Goal: Task Accomplishment & Management: Manage account settings

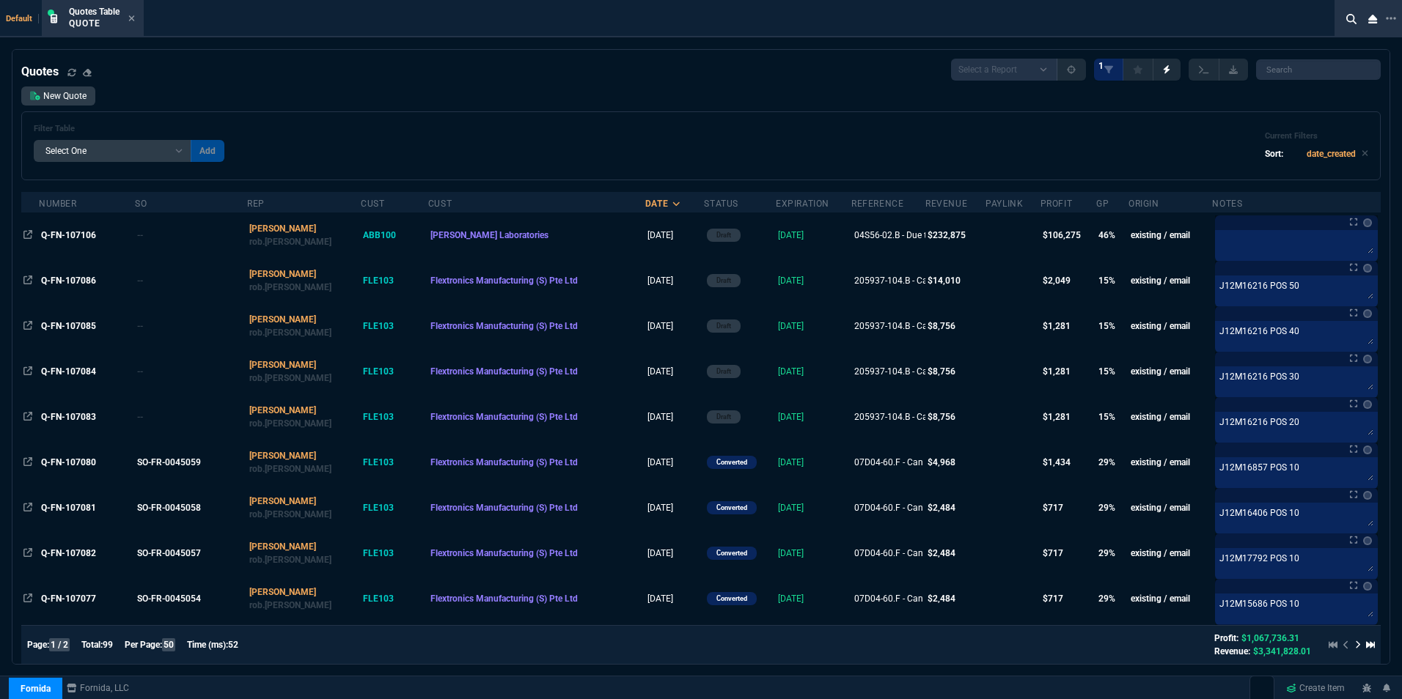
select select "16: [PERSON_NAME]"
select select
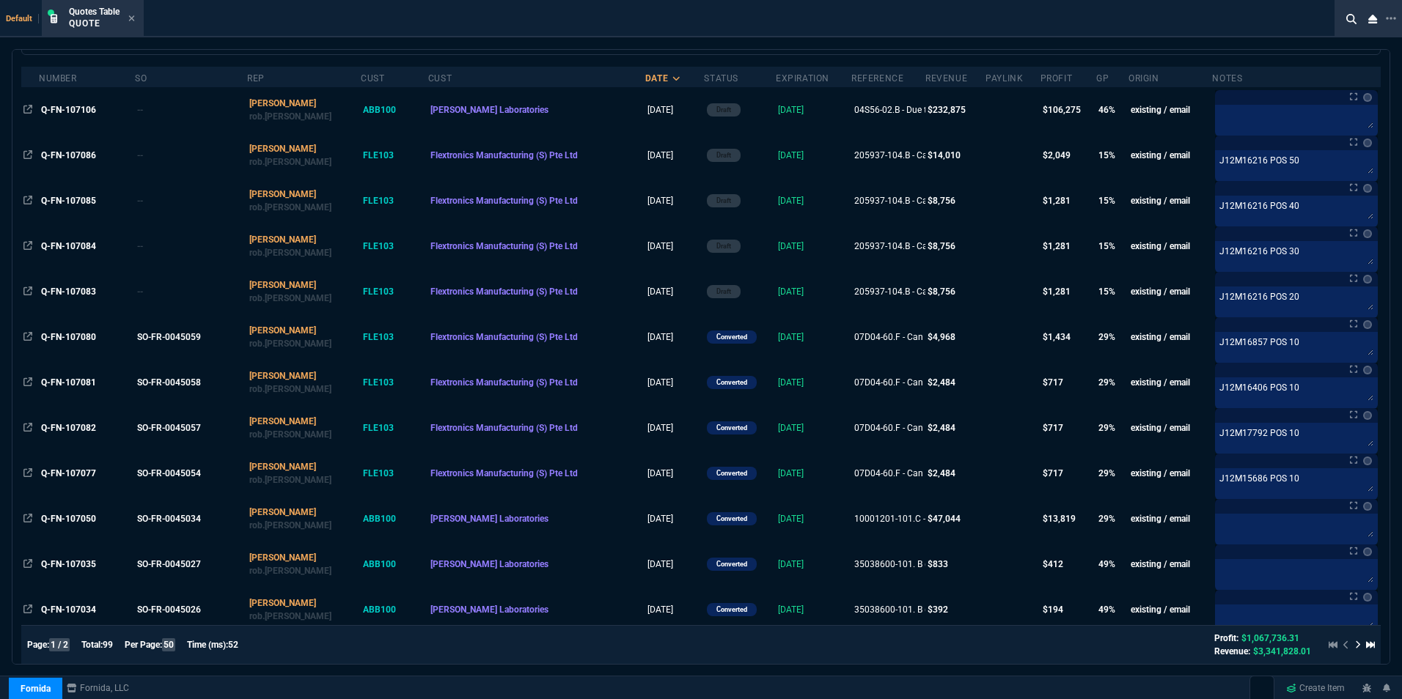
scroll to position [147, 0]
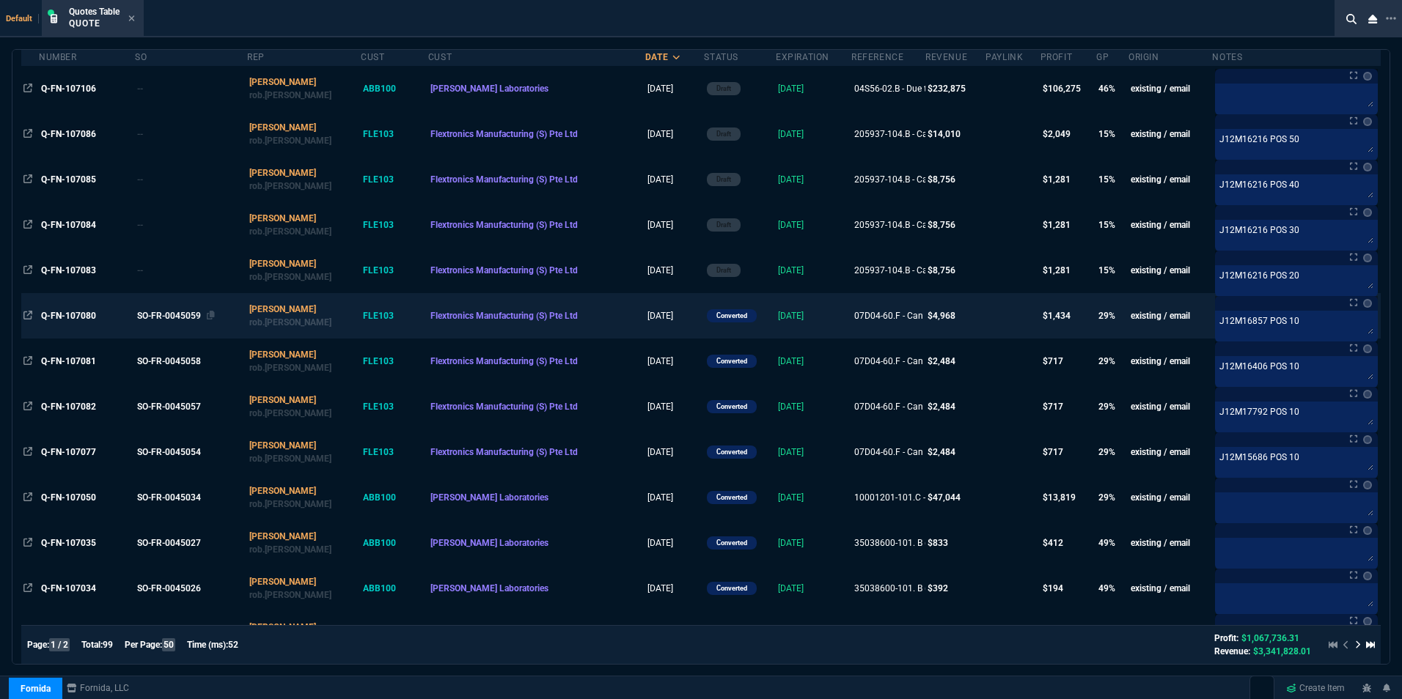
click at [165, 317] on div "SO-FR-0045059" at bounding box center [189, 315] width 104 height 13
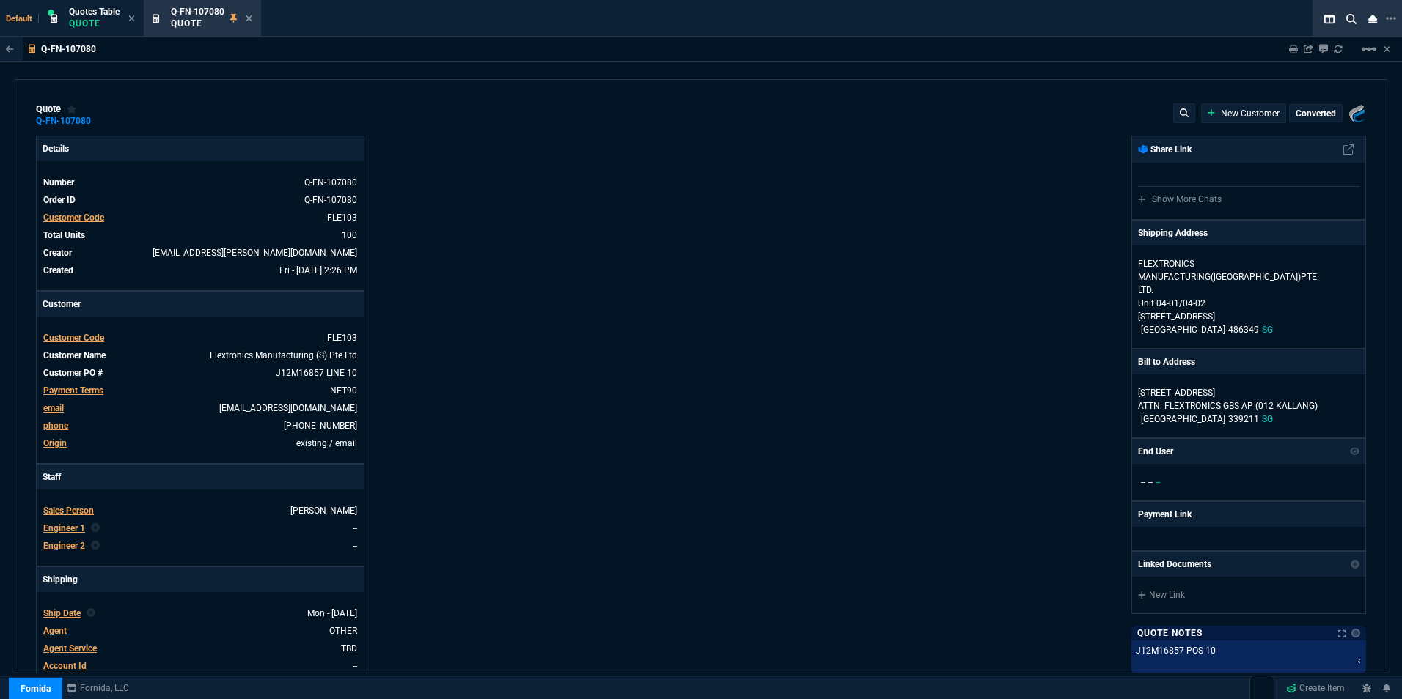
type input "33"
type input "16"
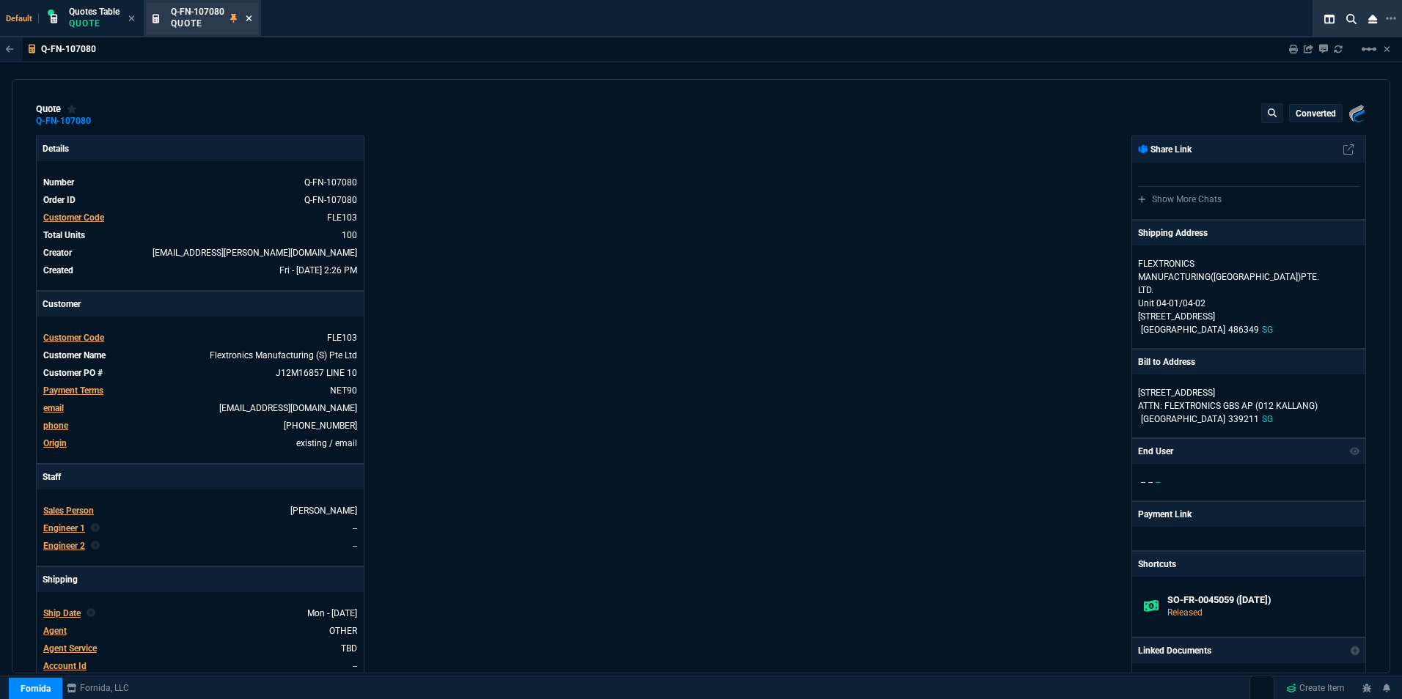
click at [249, 15] on icon at bounding box center [249, 18] width 7 height 9
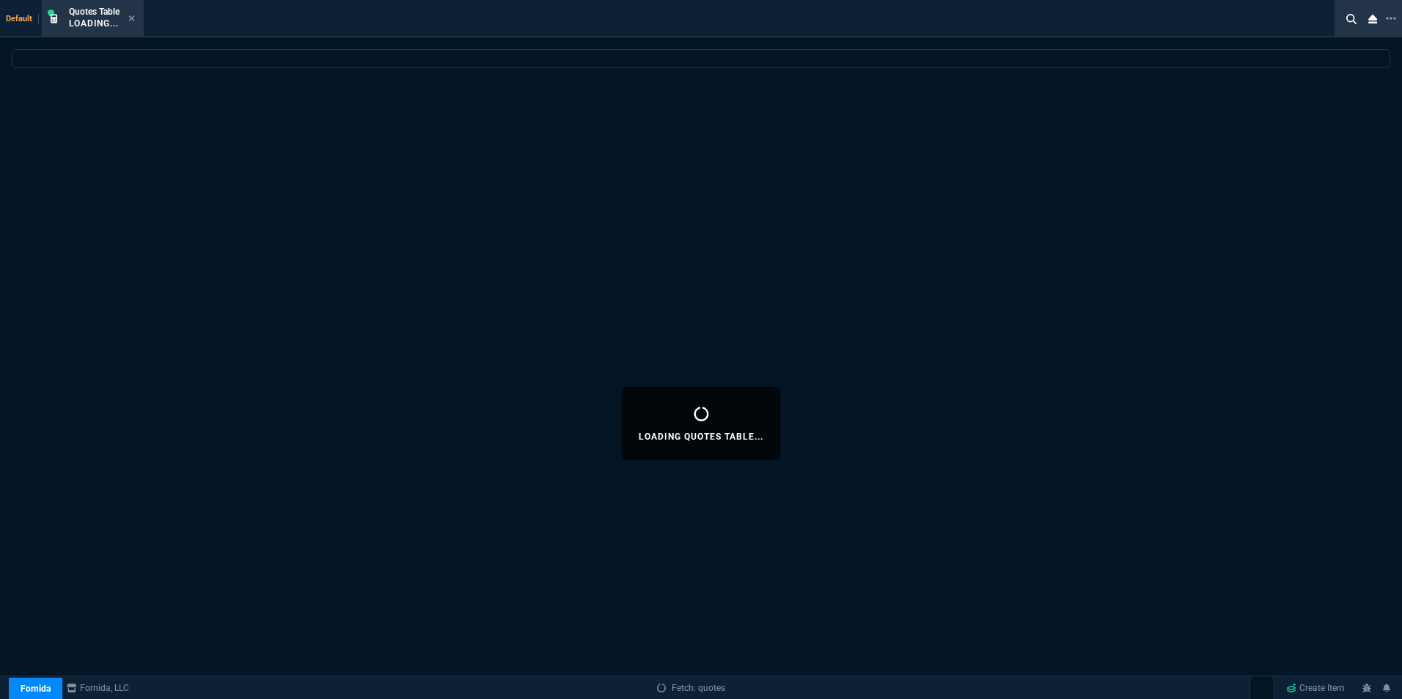
select select
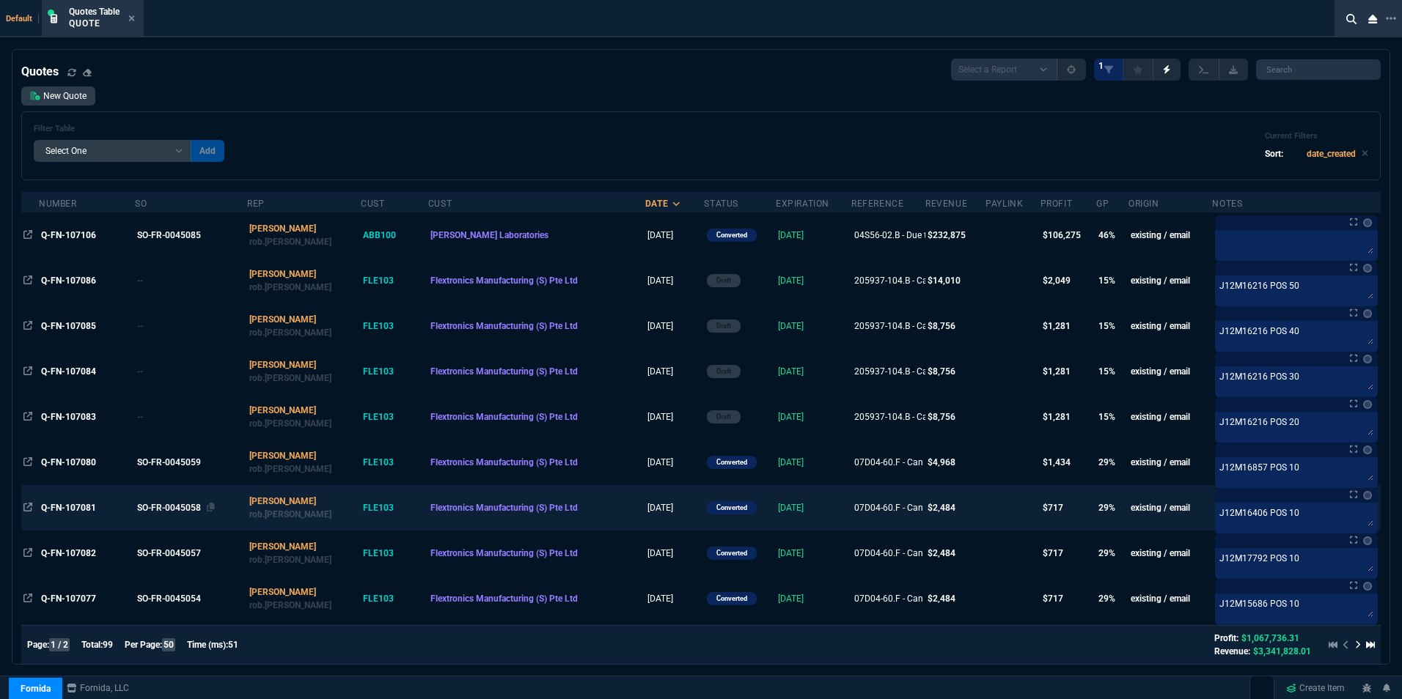
click at [179, 506] on div "SO-FR-0045058" at bounding box center [189, 507] width 104 height 13
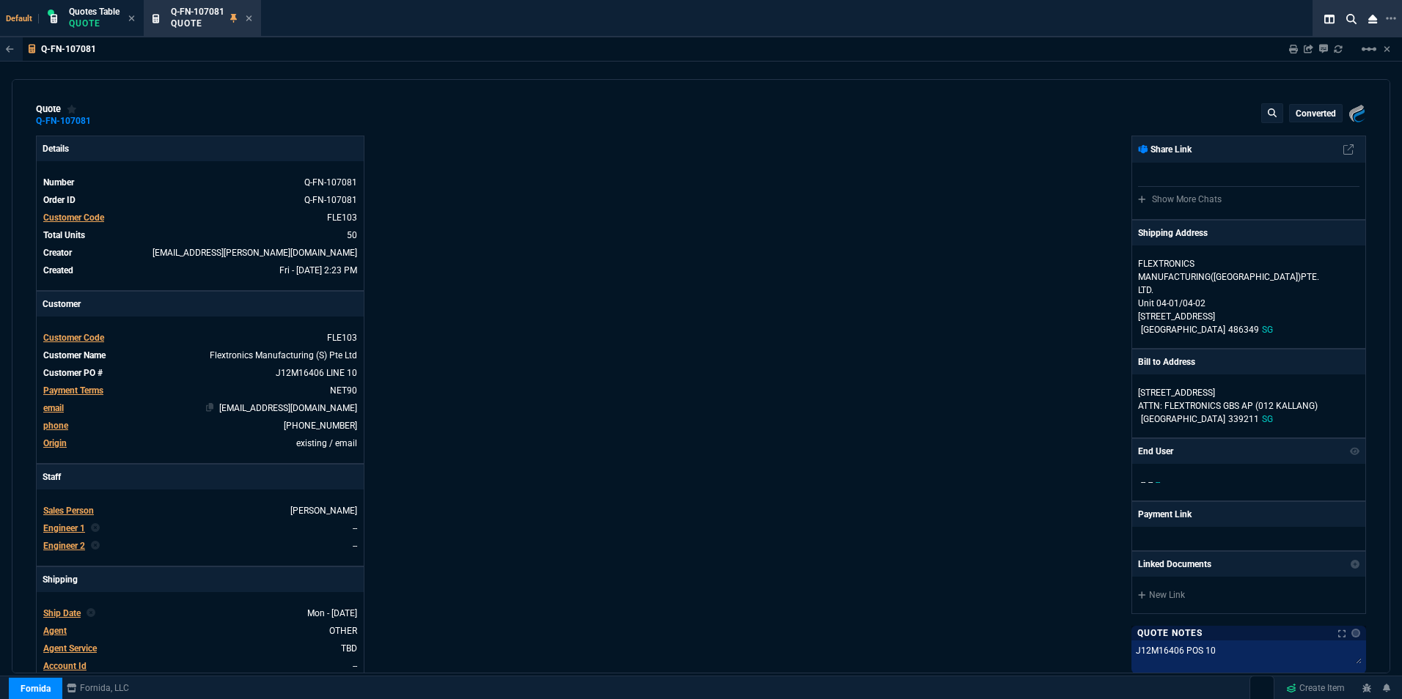
type input "33"
type input "16"
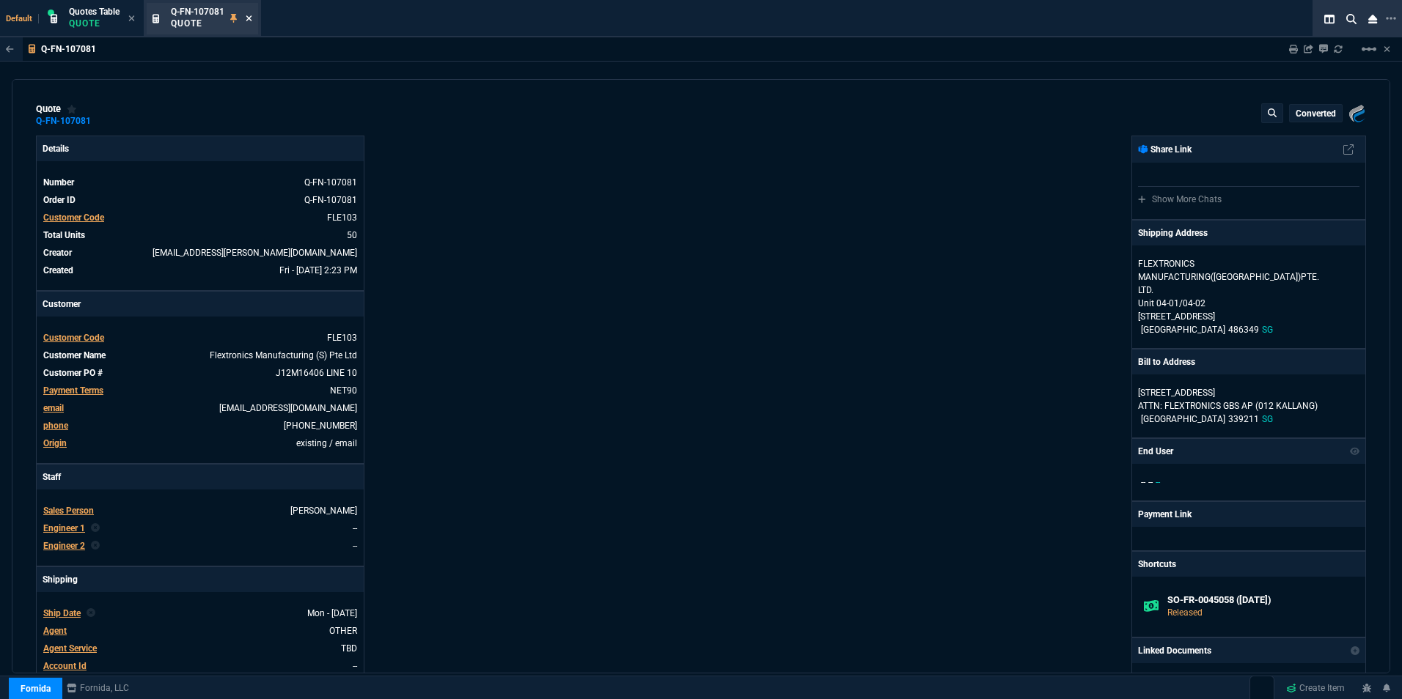
click at [252, 17] on icon at bounding box center [249, 18] width 7 height 9
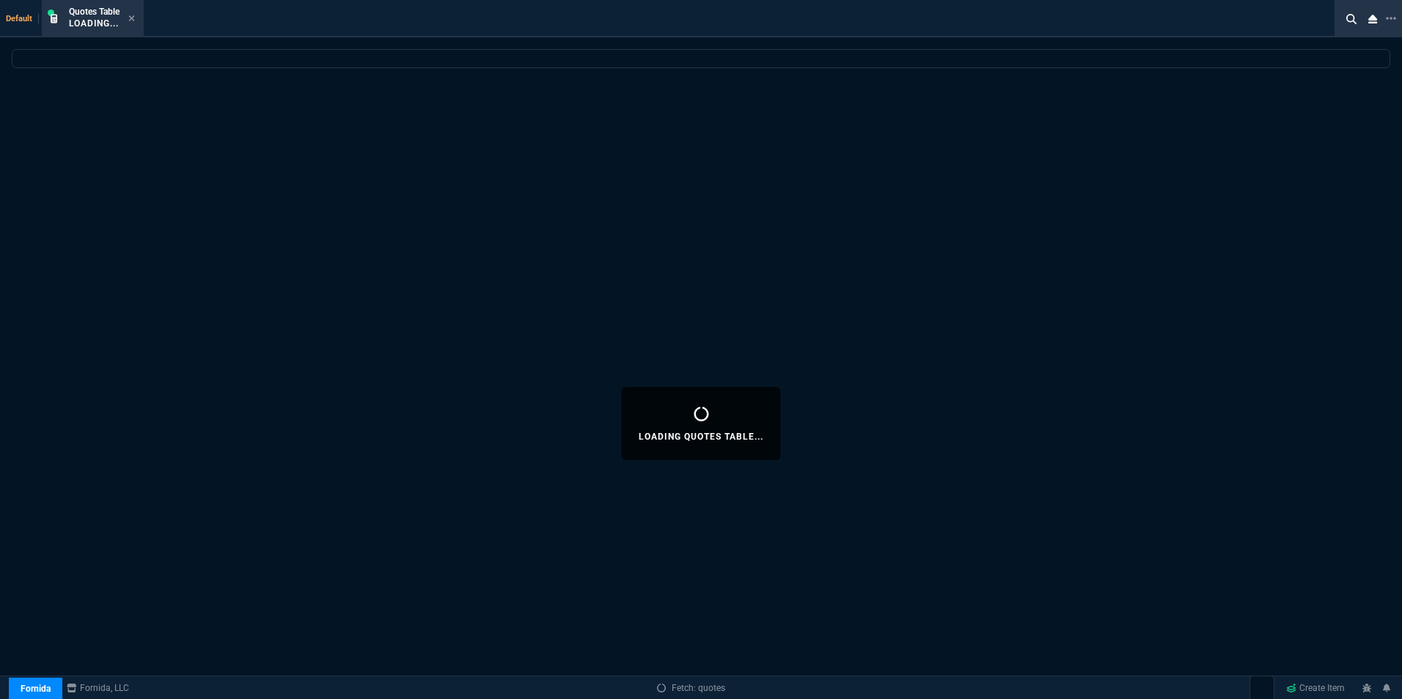
select select
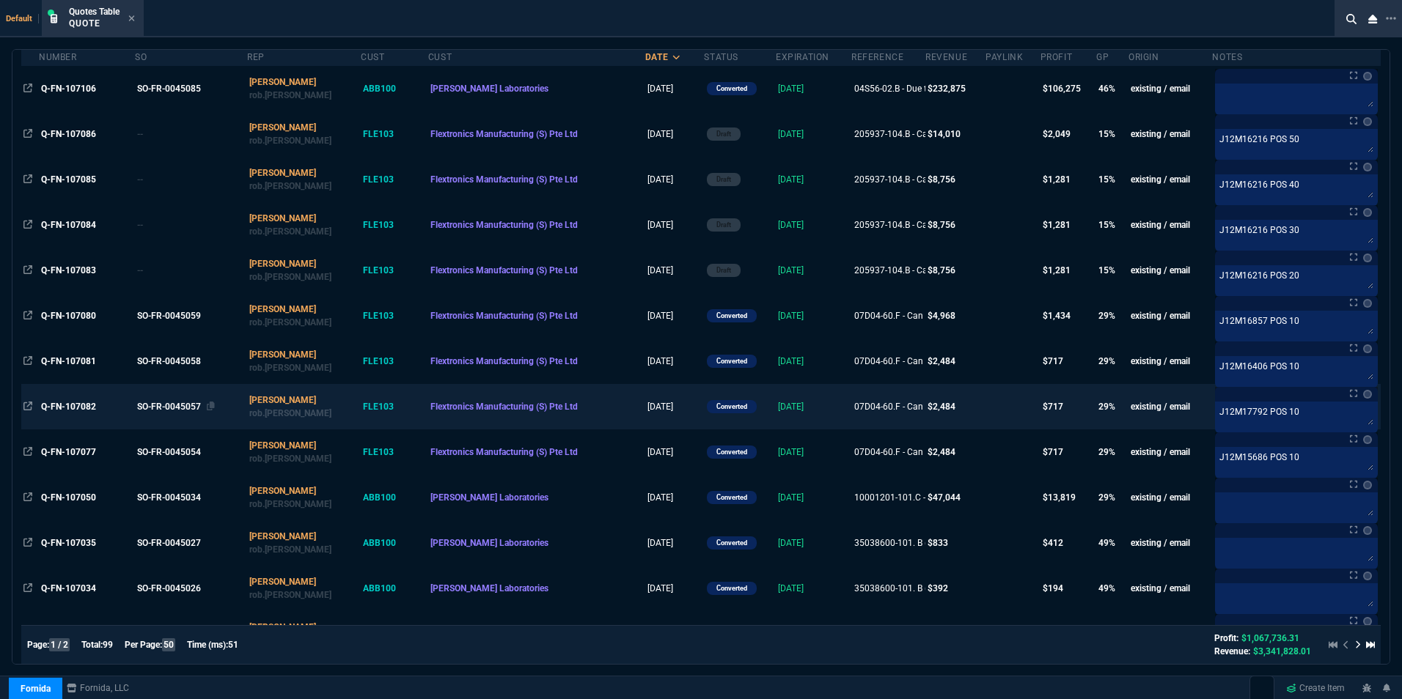
click at [168, 408] on div "SO-FR-0045057" at bounding box center [189, 406] width 104 height 13
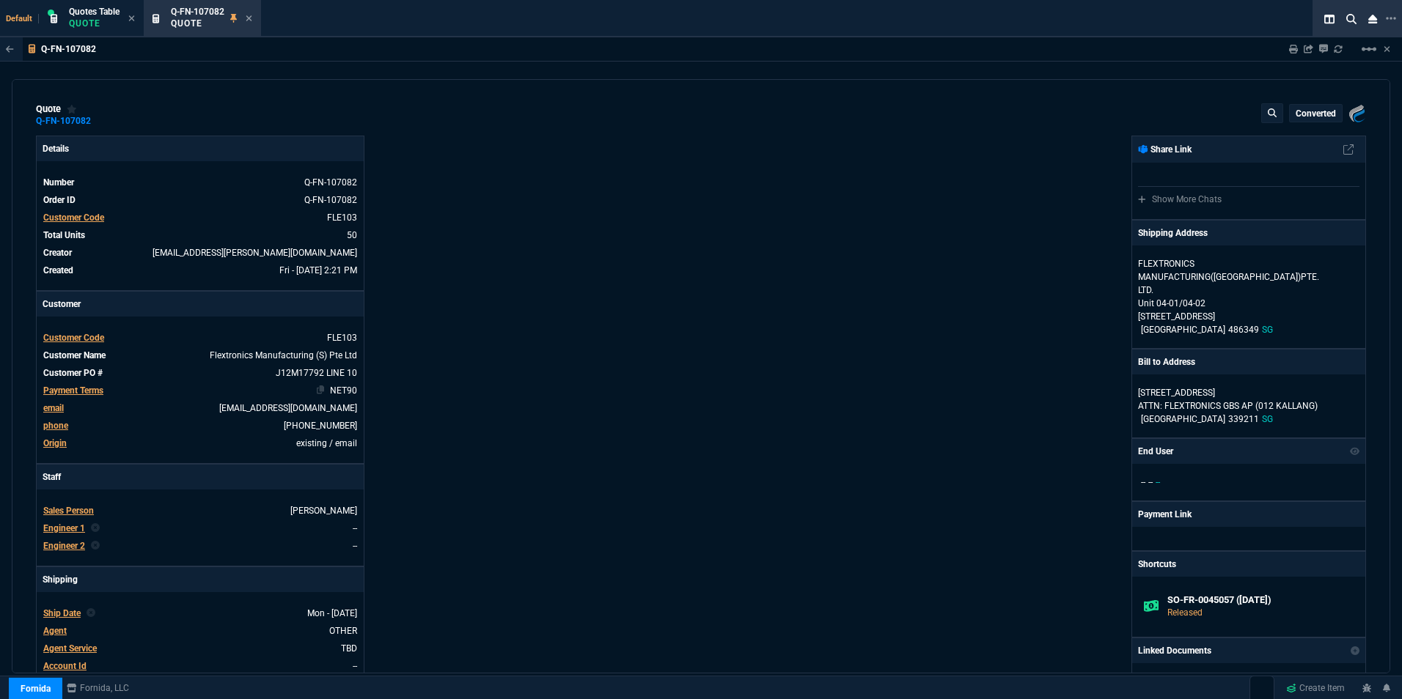
type input "33"
type input "16"
click at [256, 17] on div "Q-FN-107082 Quote" at bounding box center [202, 19] width 111 height 32
click at [252, 20] on icon at bounding box center [249, 18] width 7 height 9
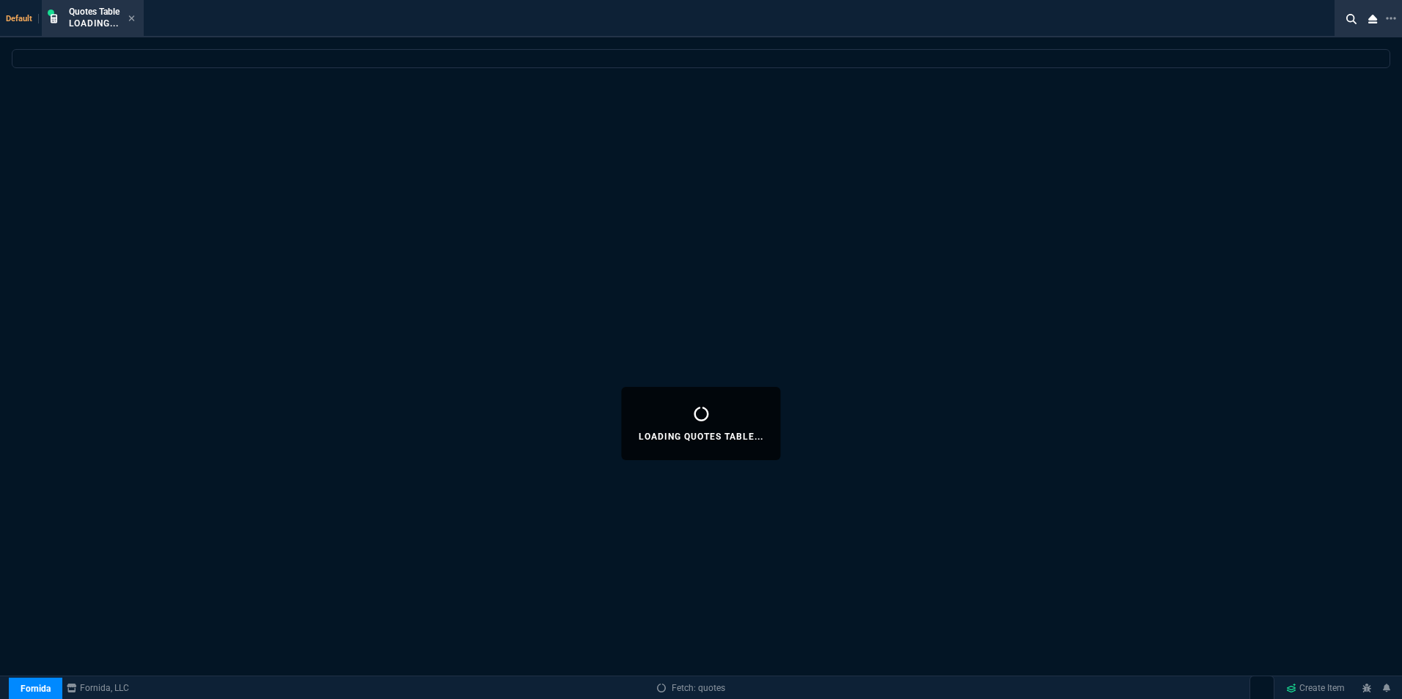
select select
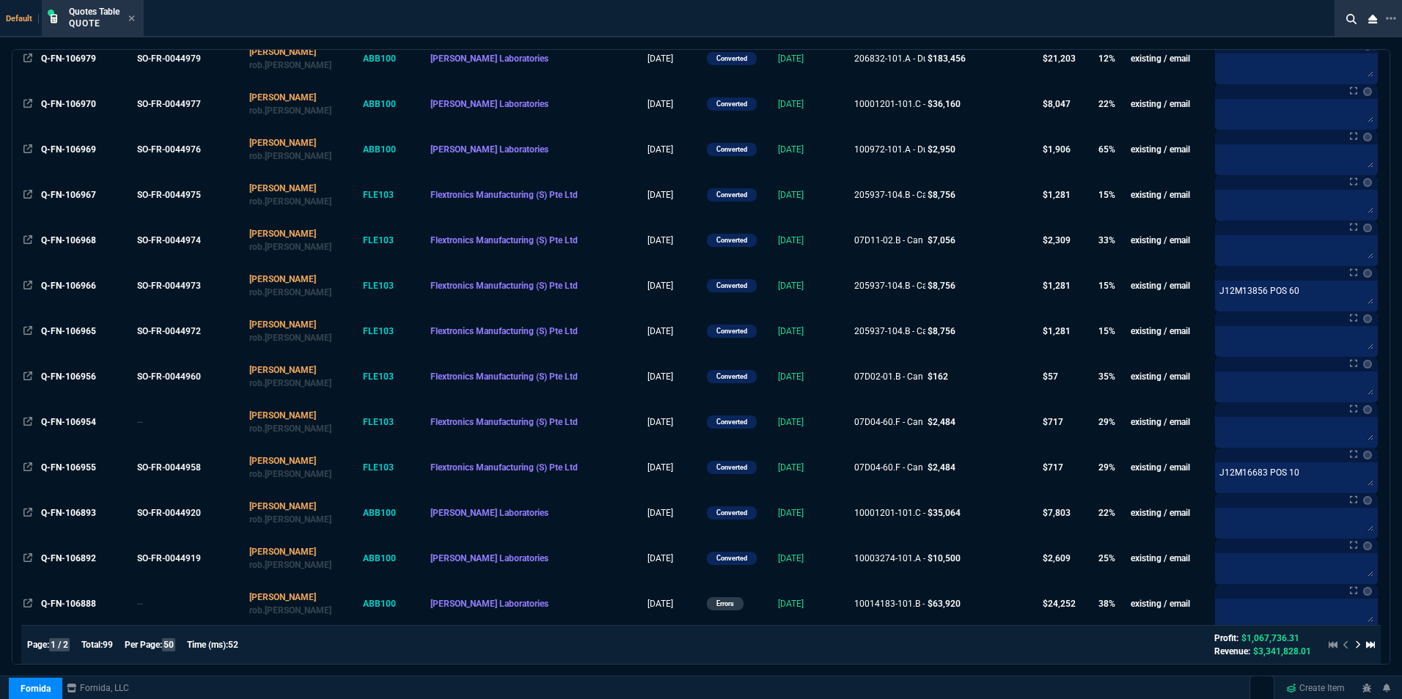
scroll to position [880, 0]
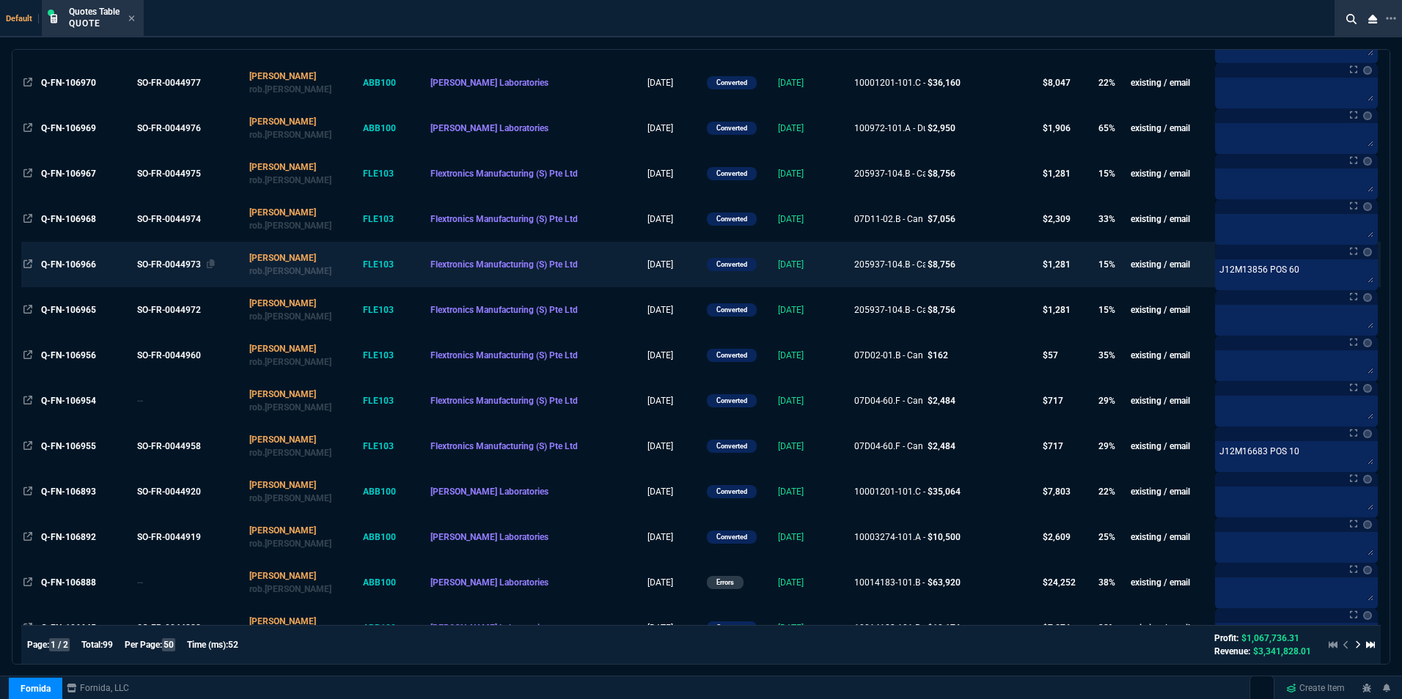
click at [155, 265] on div "SO-FR-0044973" at bounding box center [189, 264] width 104 height 13
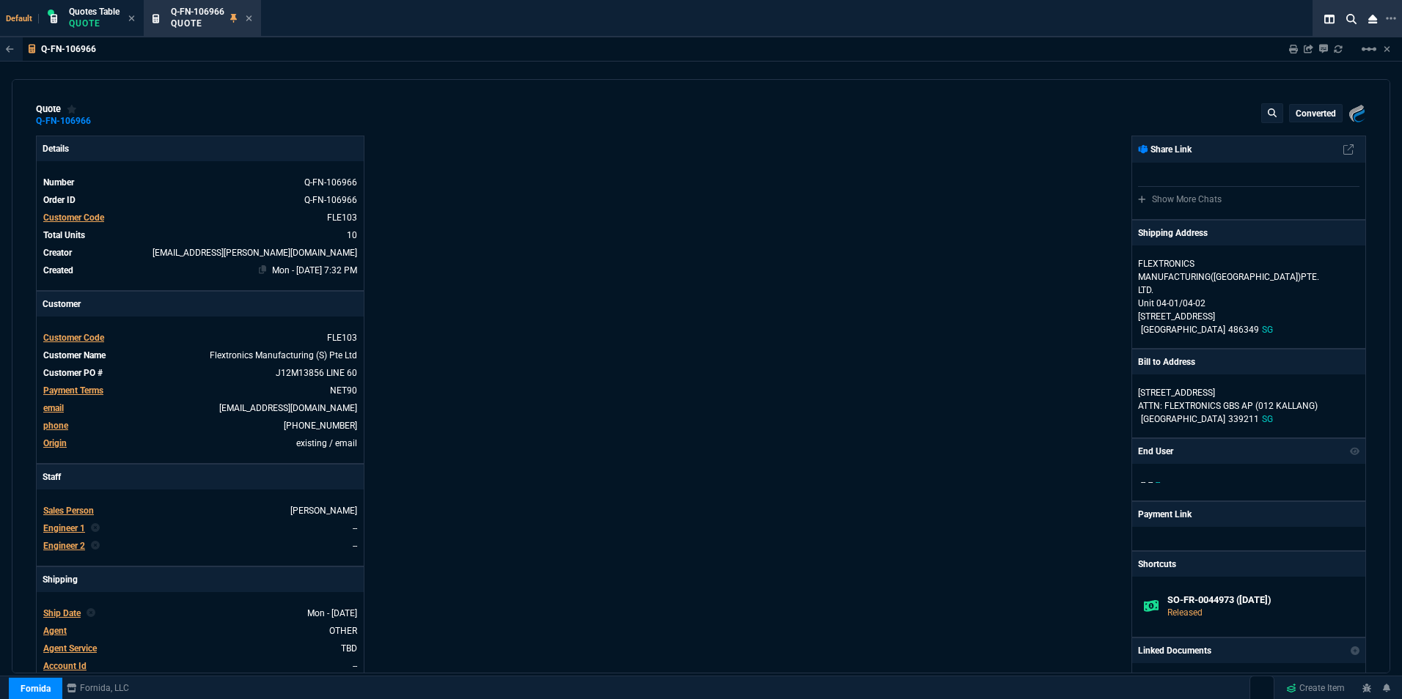
type input "19"
type input "167"
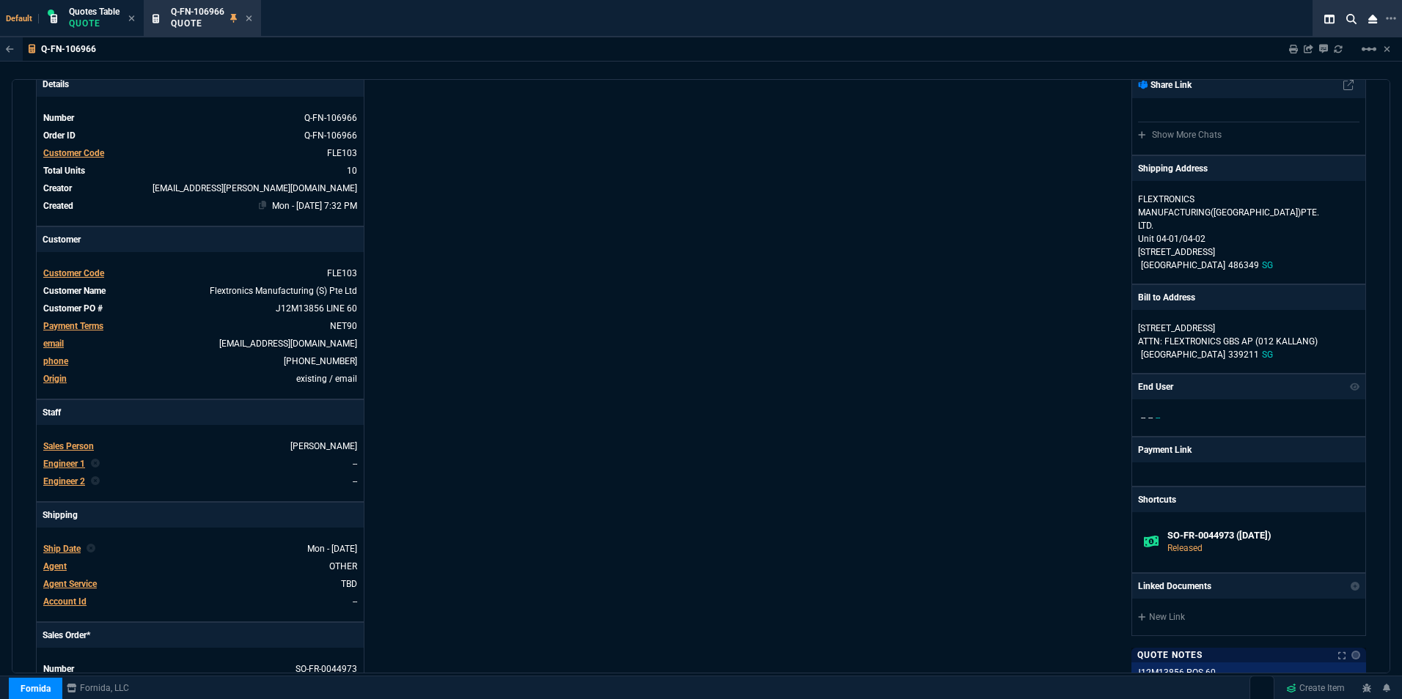
scroll to position [0, 0]
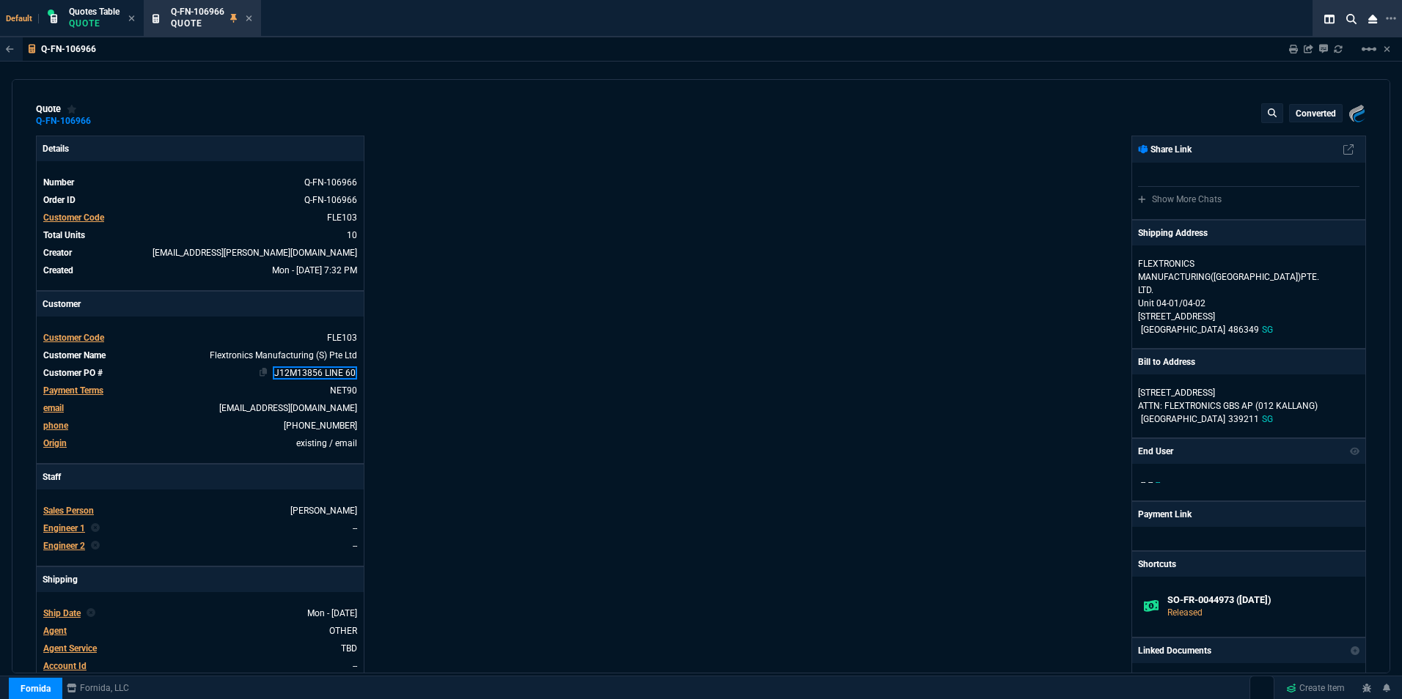
click at [337, 372] on link "J12M13856 LINE 60" at bounding box center [315, 373] width 84 height 13
drag, startPoint x: 337, startPoint y: 372, endPoint x: 320, endPoint y: 376, distance: 17.3
click at [320, 376] on link "J12M13856 LINE 60" at bounding box center [315, 373] width 84 height 13
click at [549, 382] on div "Details Number Q-FN-106966 Order ID Q-FN-106966 Customer Code FLE103 Total Unit…" at bounding box center [368, 505] width 665 height 739
click at [545, 381] on div "Details Number Q-FN-106966 Order ID Q-FN-106966 Customer Code FLE103 Total Unit…" at bounding box center [368, 505] width 665 height 739
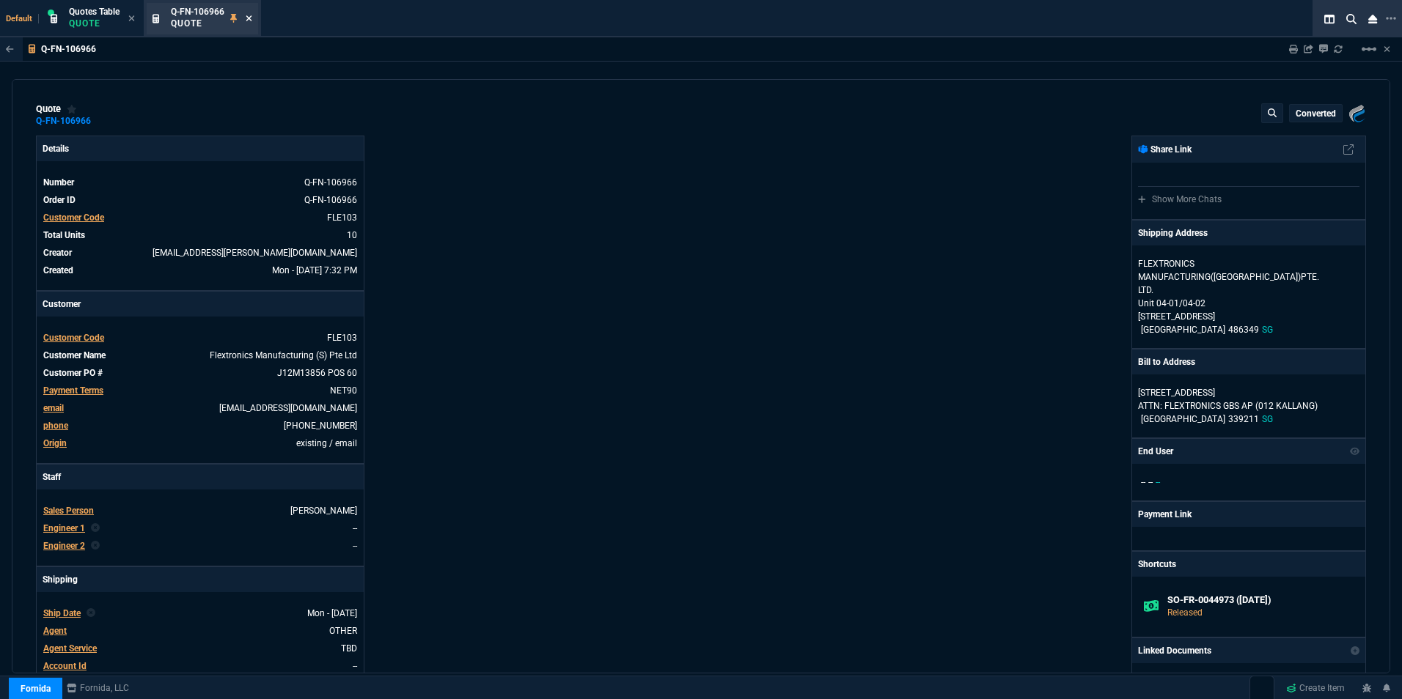
click at [251, 15] on icon at bounding box center [249, 18] width 7 height 9
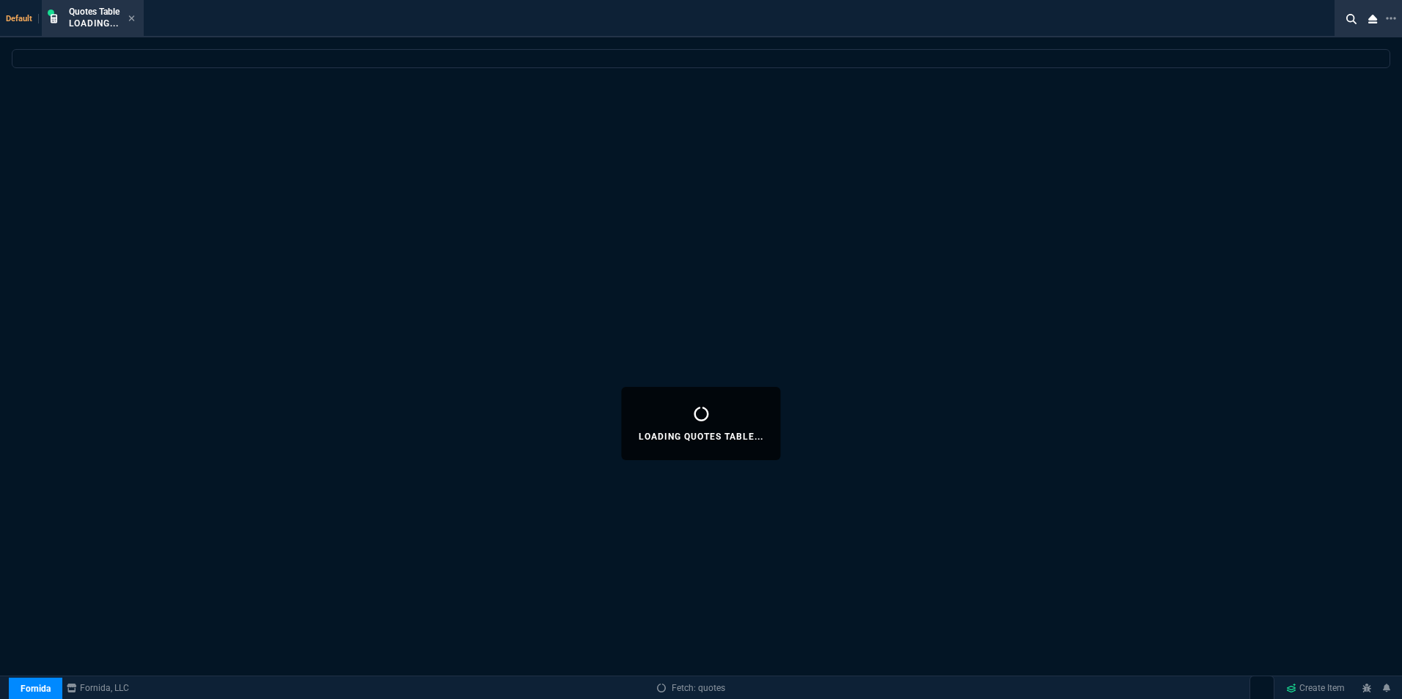
select select
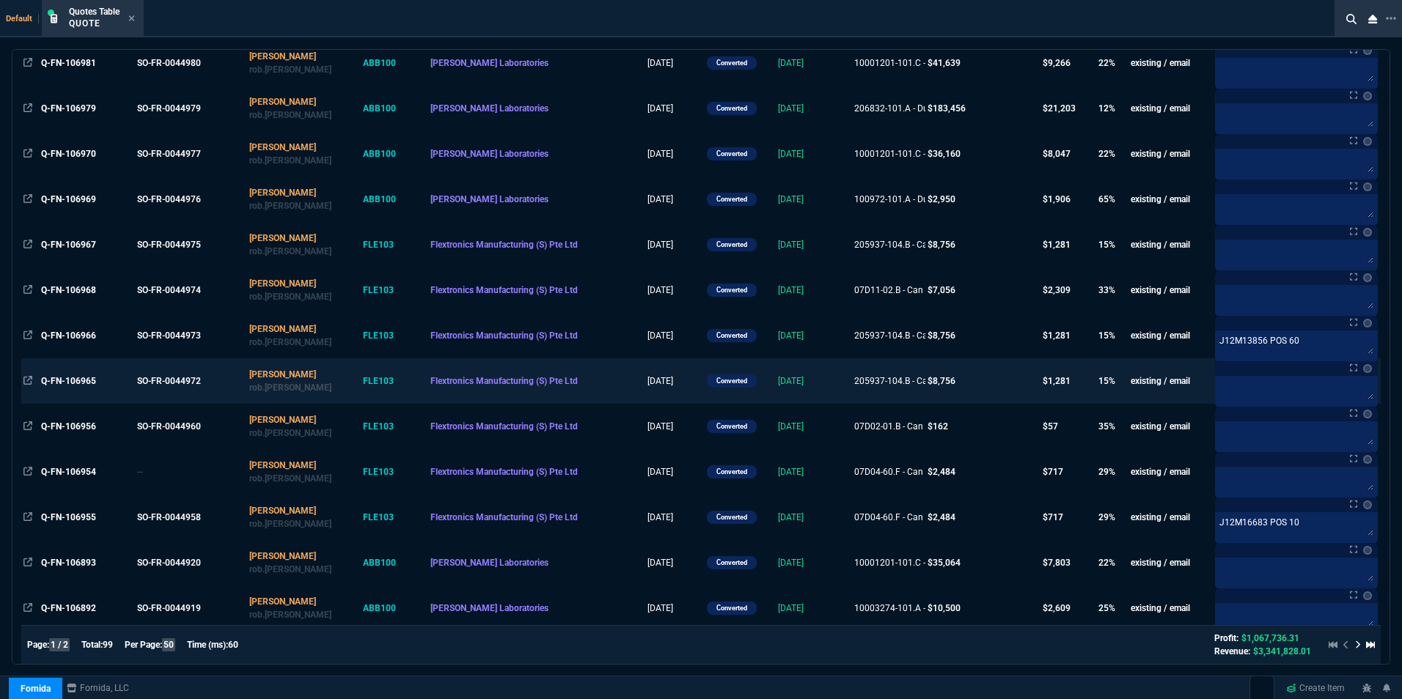
scroll to position [953, 0]
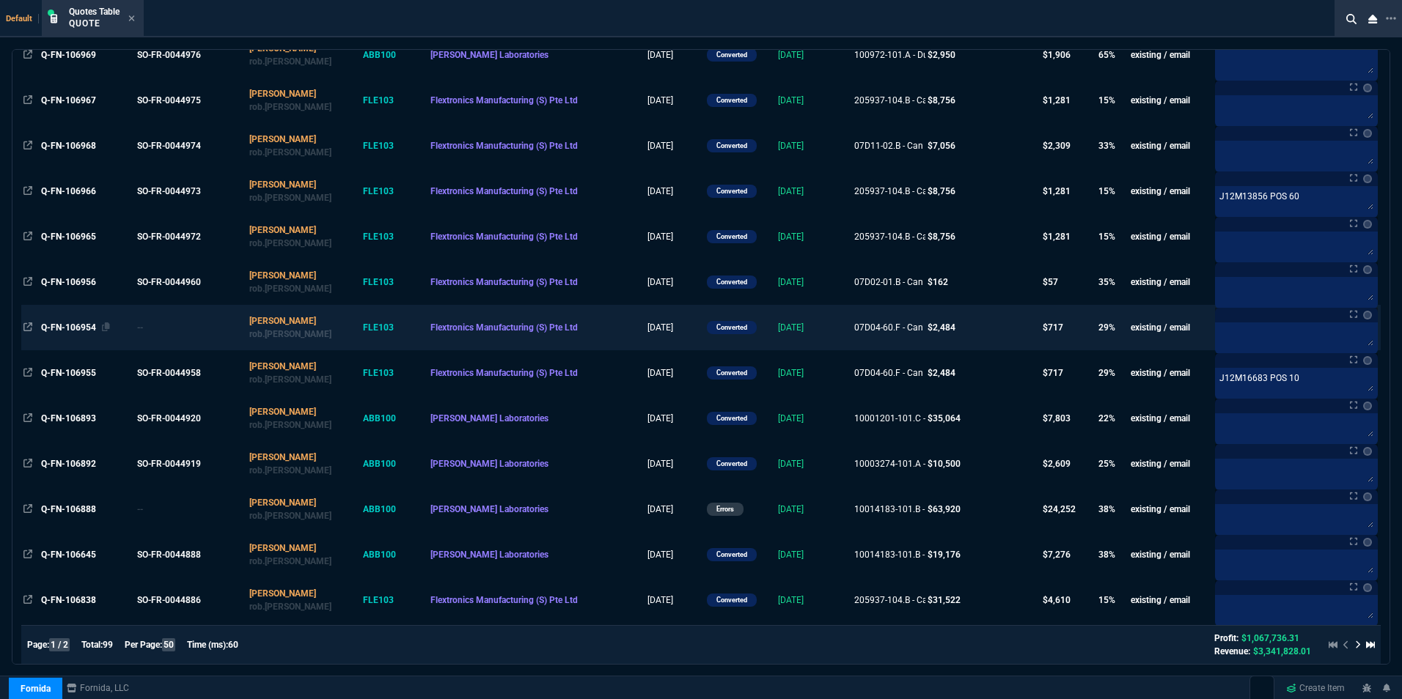
click at [59, 324] on span "Q-FN-106954" at bounding box center [68, 328] width 55 height 10
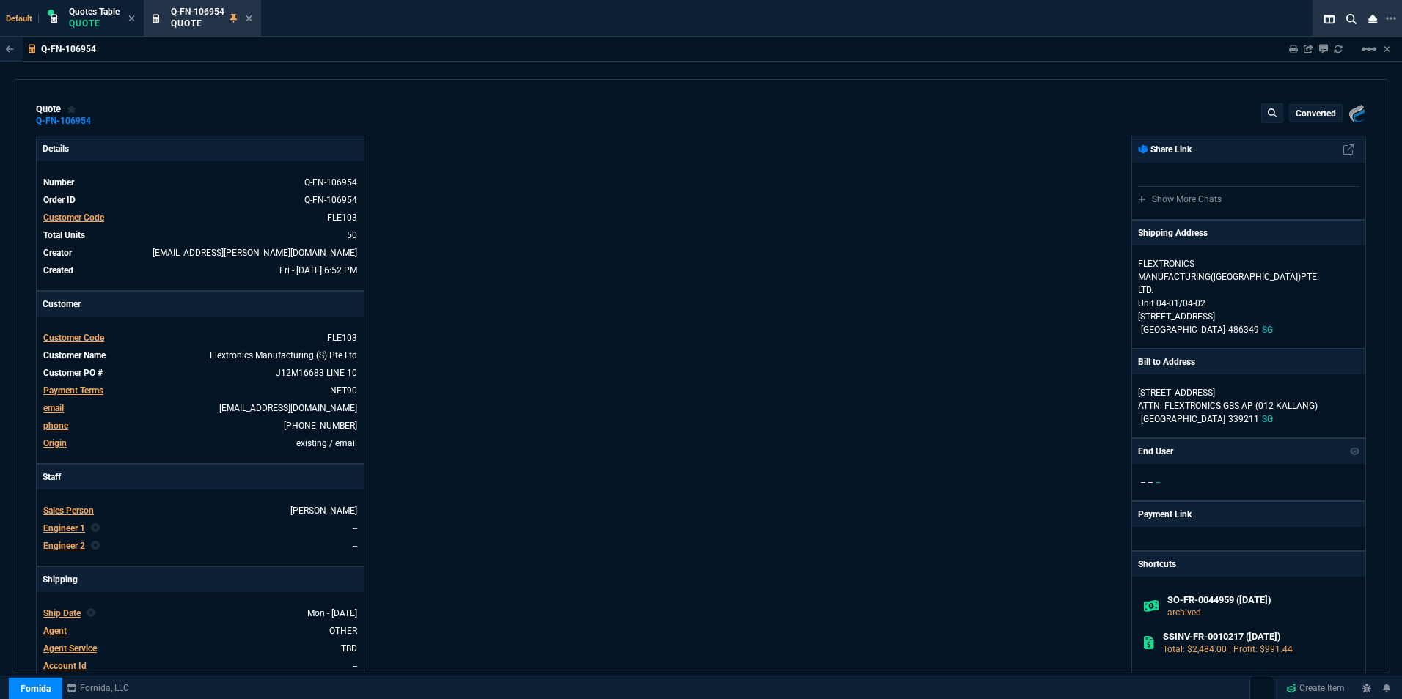
type input "33"
type input "16"
click at [249, 18] on icon at bounding box center [249, 18] width 7 height 9
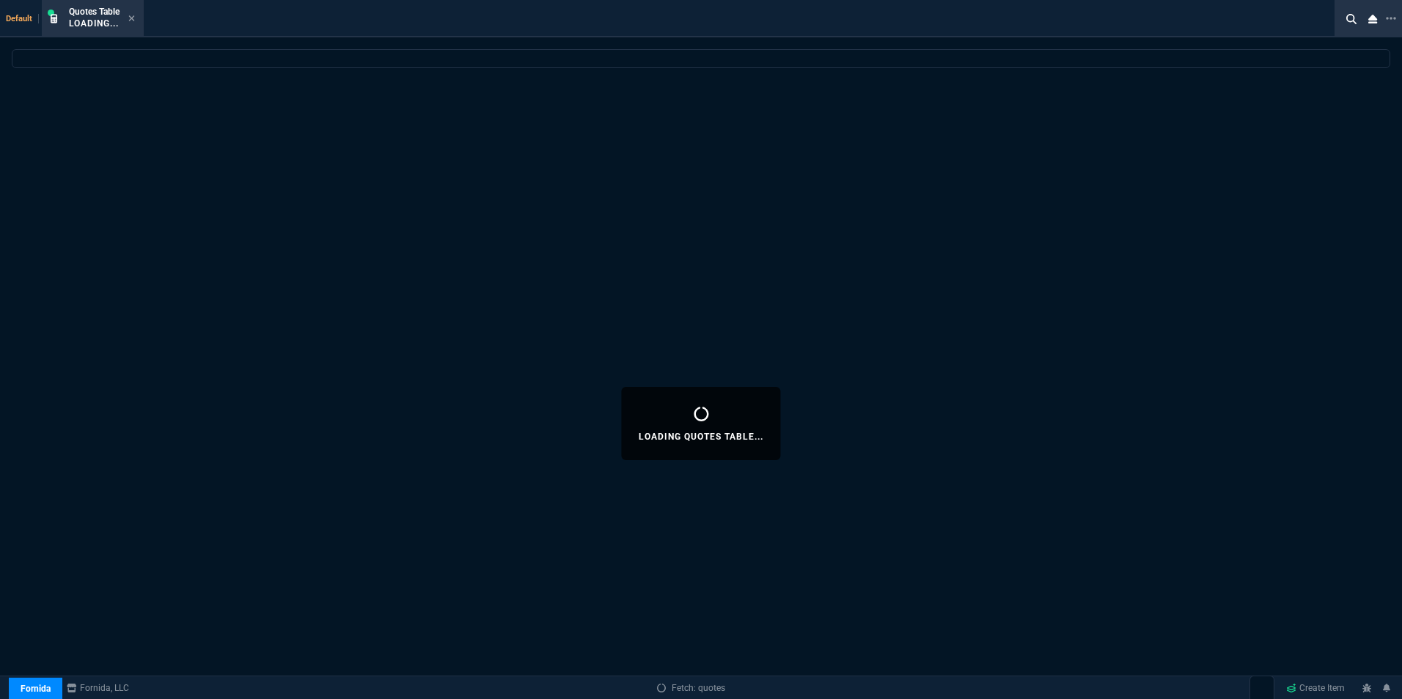
select select
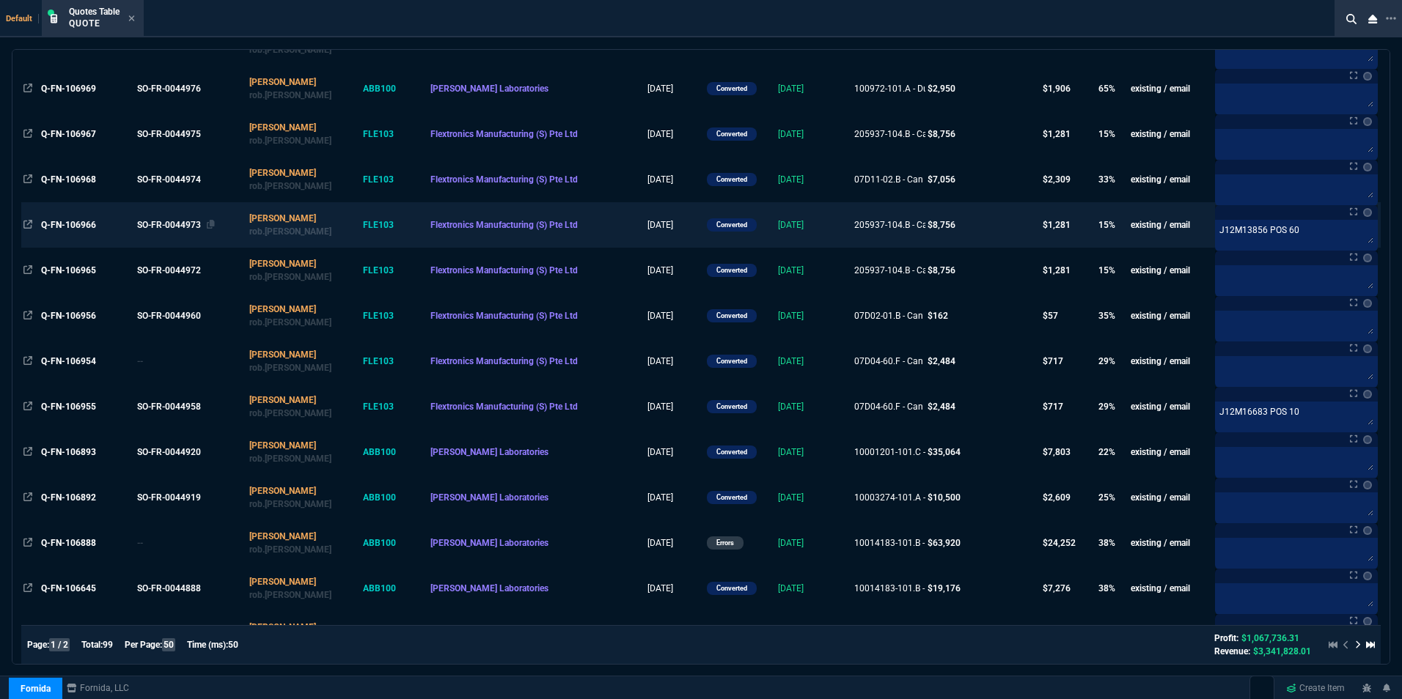
scroll to position [922, 0]
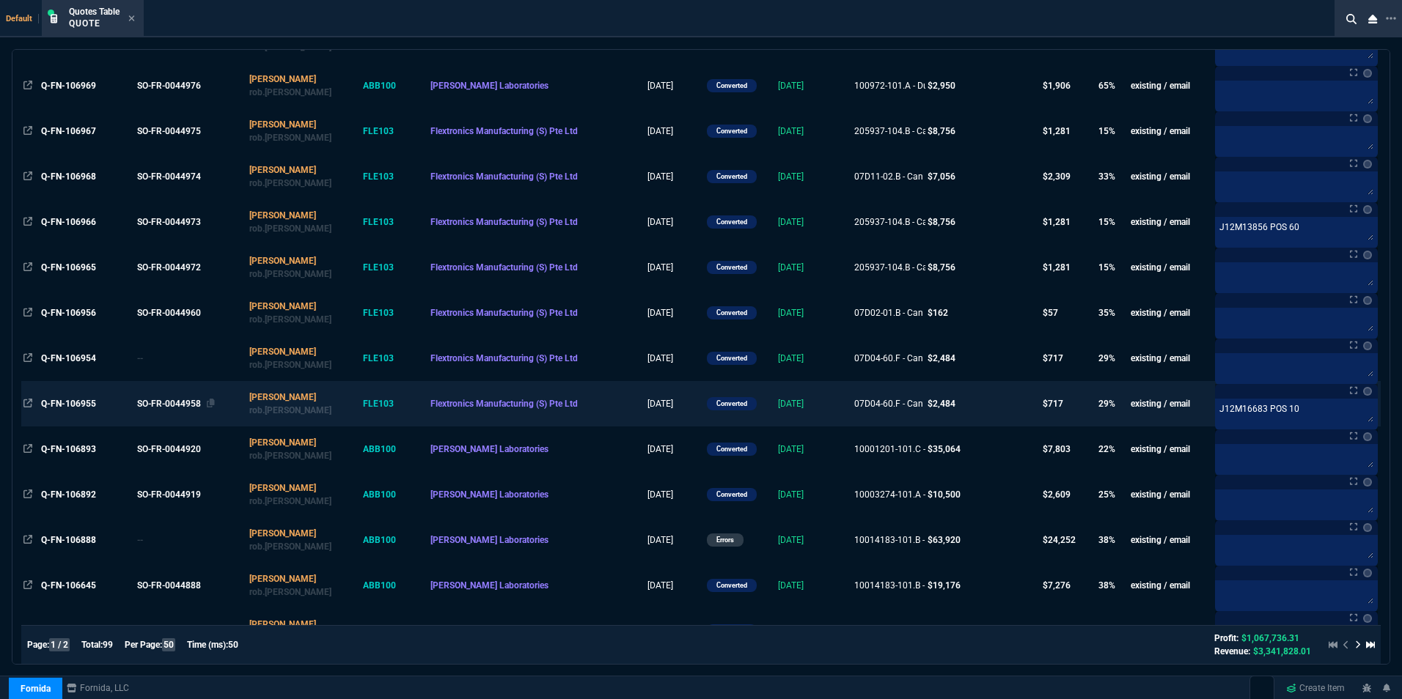
click at [187, 409] on div "SO-FR-0044958" at bounding box center [189, 403] width 104 height 13
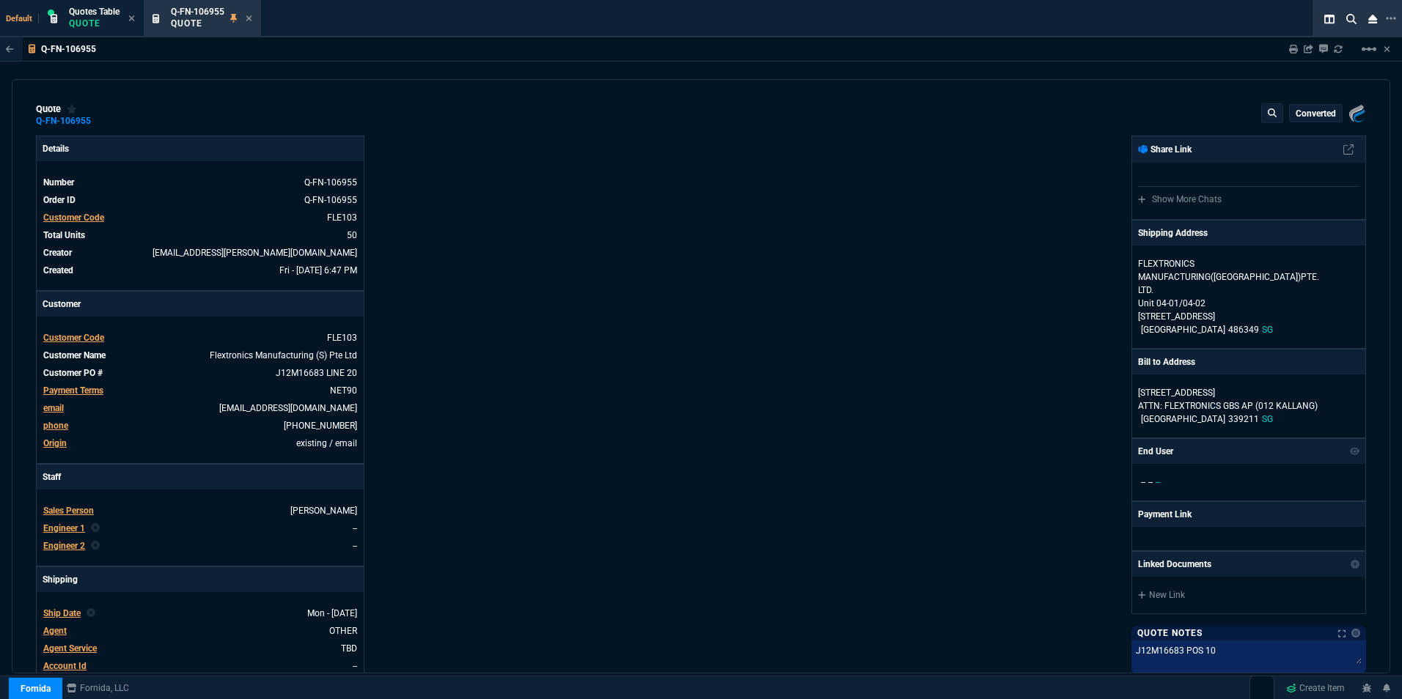
type input "33"
type input "16"
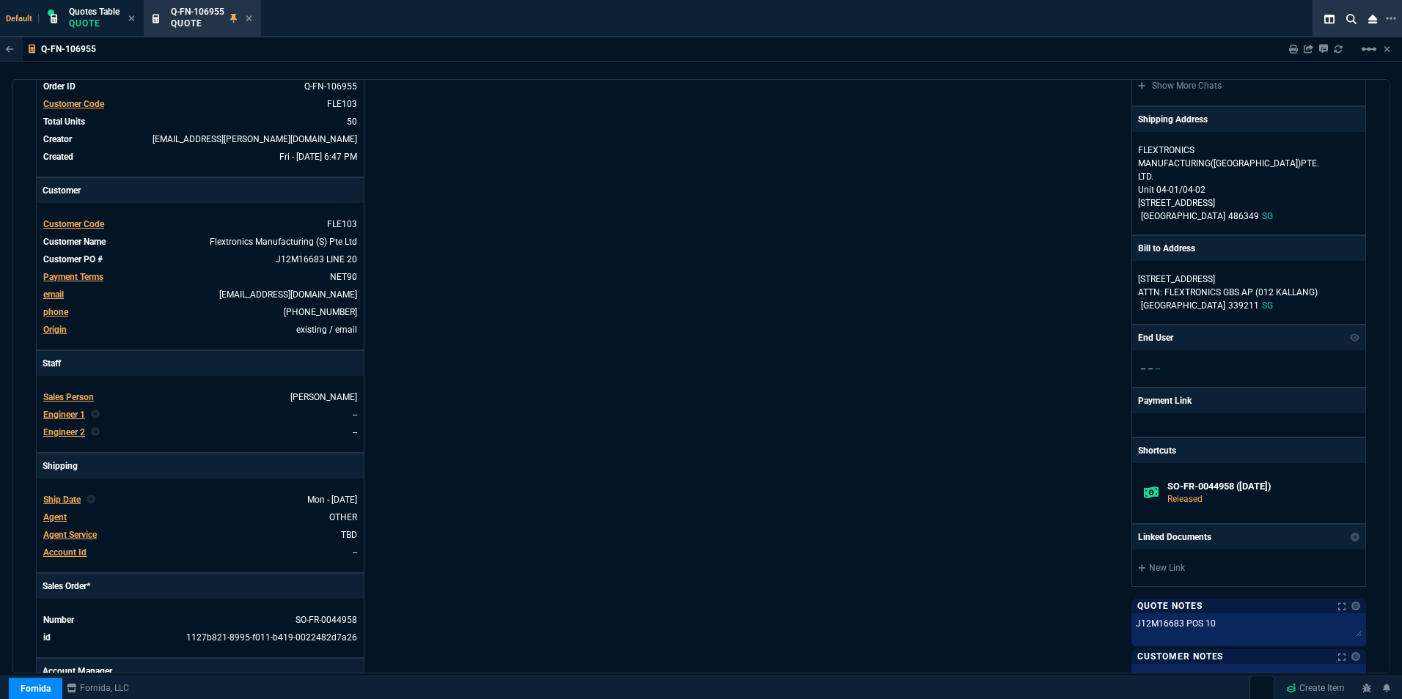
scroll to position [0, 0]
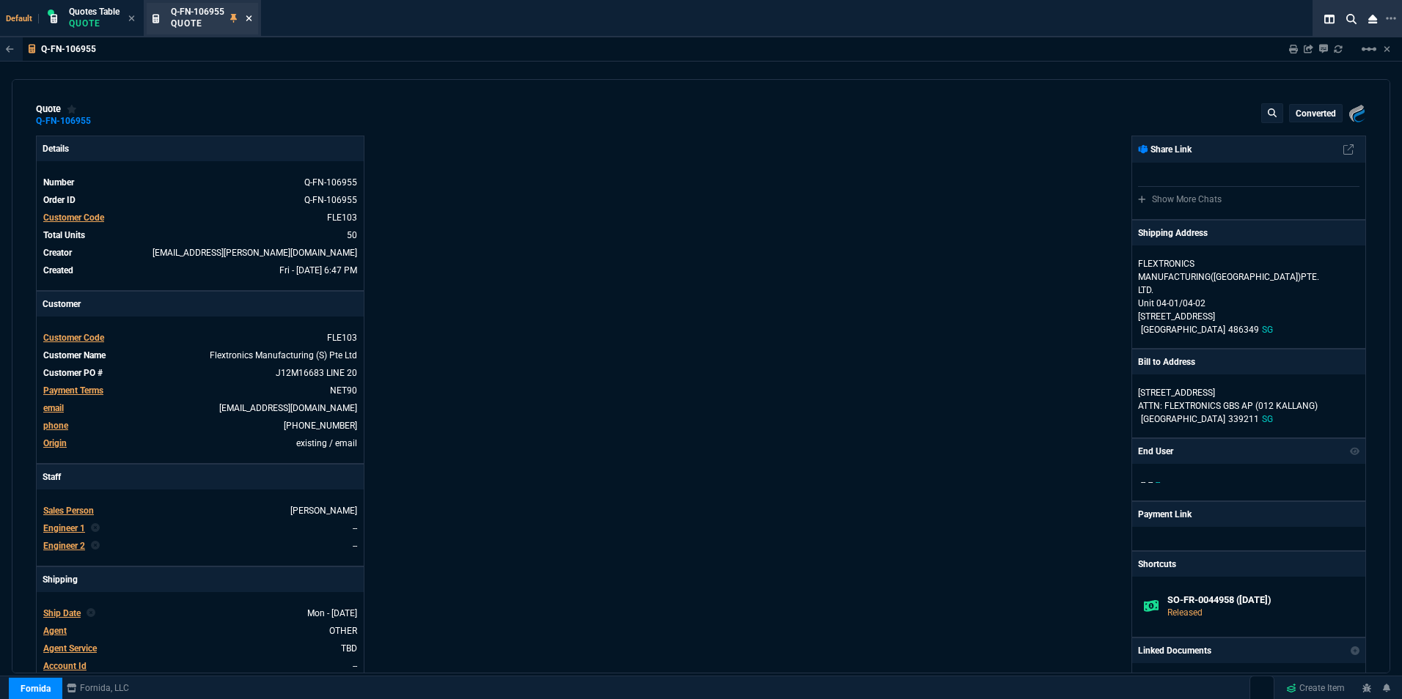
click at [251, 17] on icon at bounding box center [249, 18] width 6 height 6
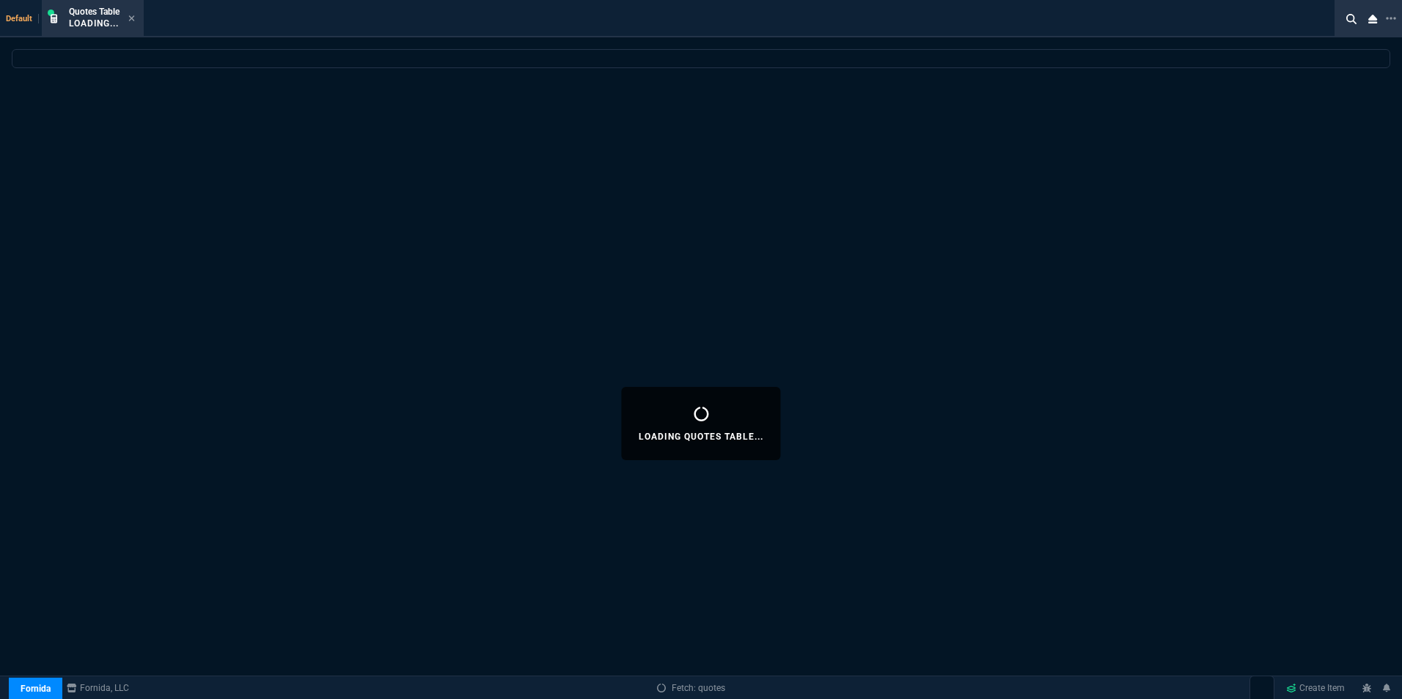
select select
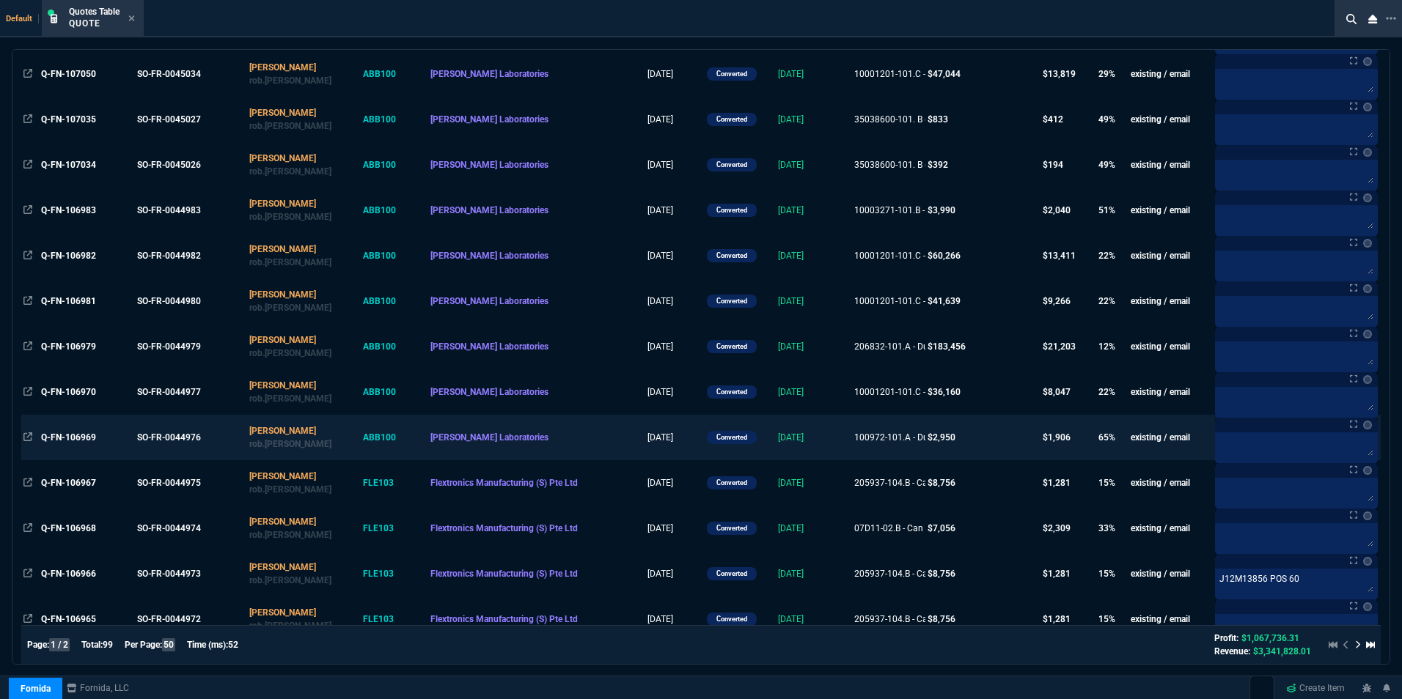
scroll to position [587, 0]
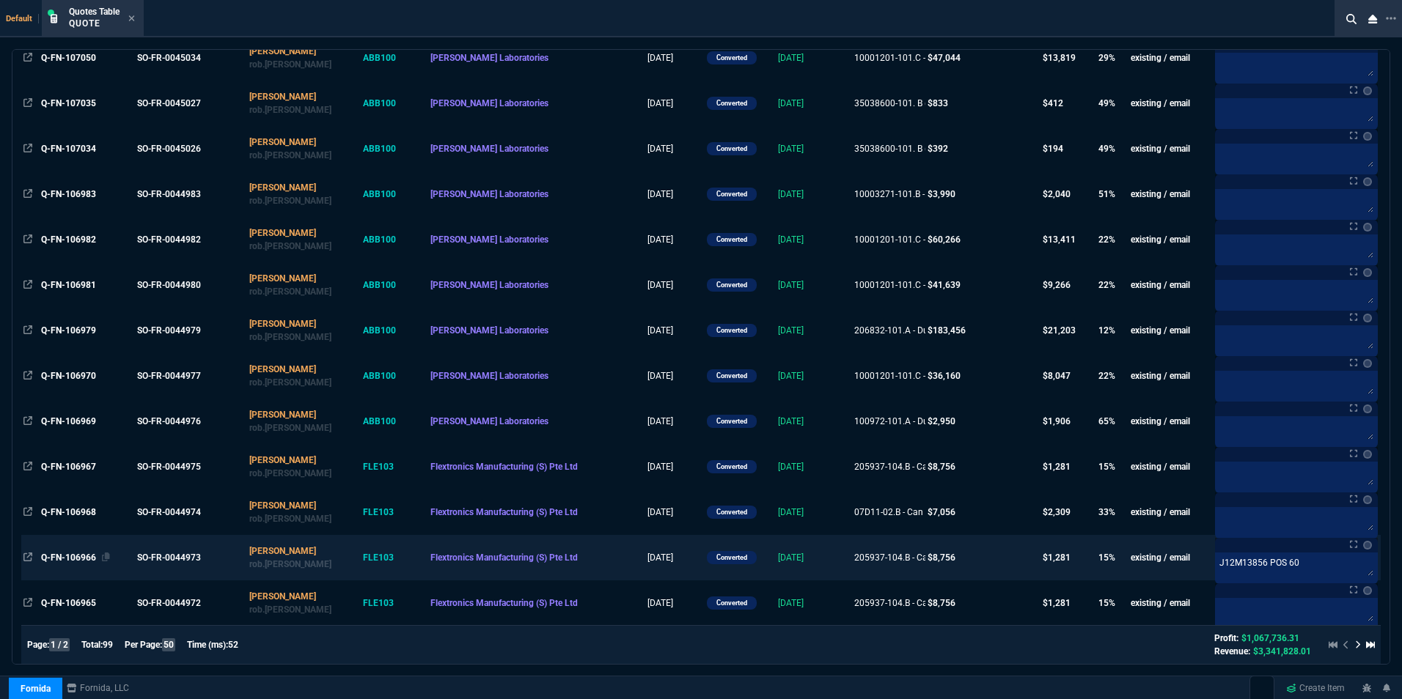
click at [87, 555] on span "Q-FN-106966" at bounding box center [68, 558] width 55 height 10
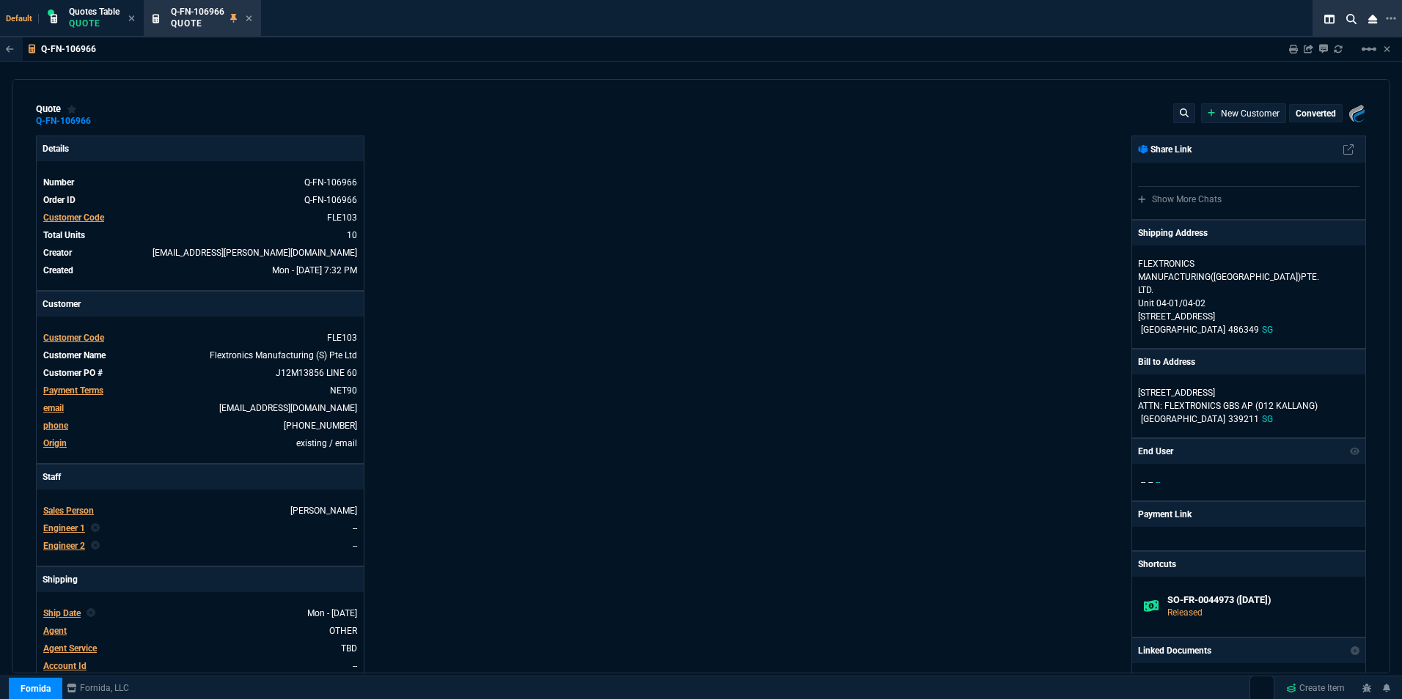
type input "19"
type input "167"
click at [252, 13] on nx-icon at bounding box center [249, 19] width 7 height 12
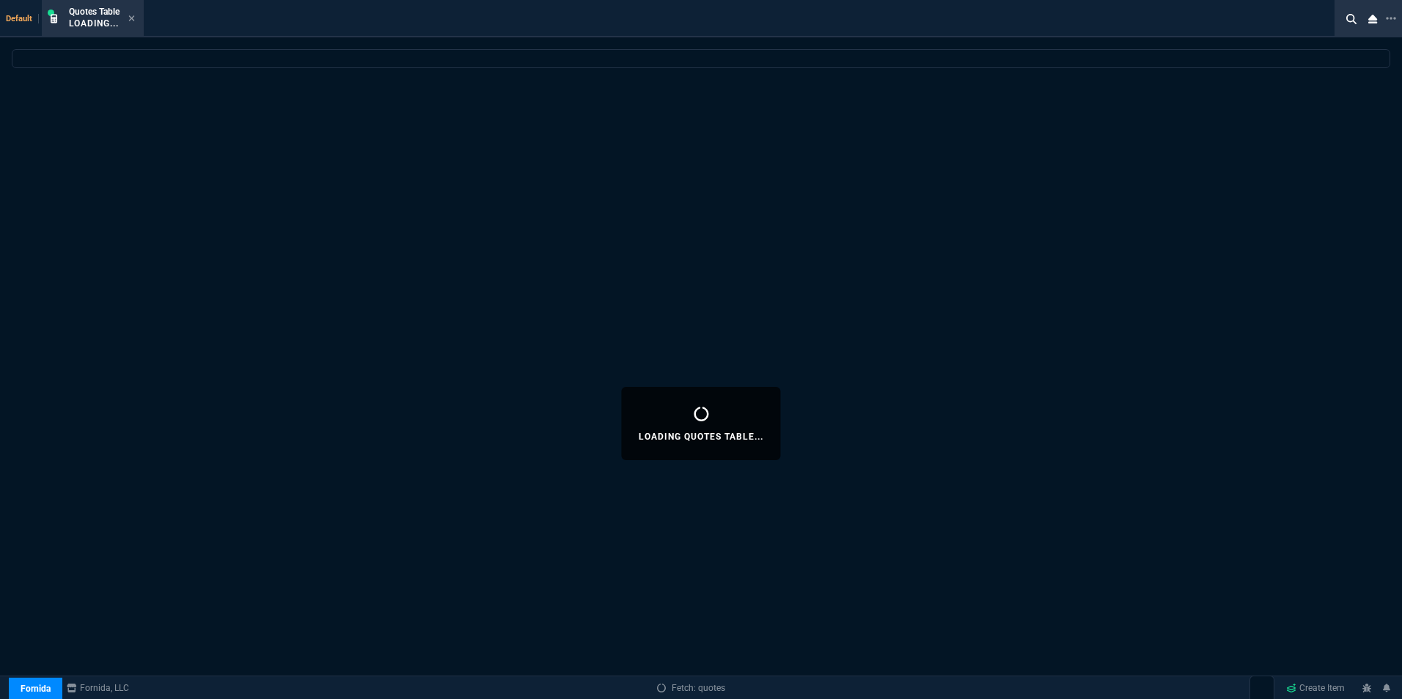
select select
